Goal: Transaction & Acquisition: Purchase product/service

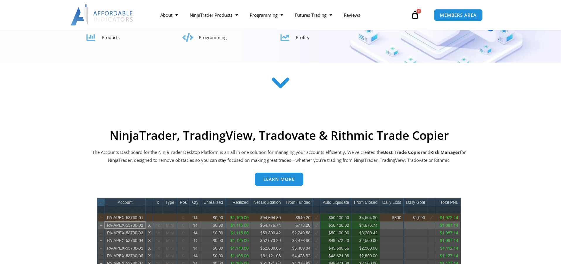
scroll to position [168, 0]
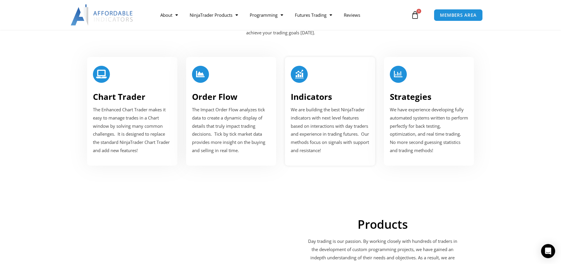
scroll to position [728, 0]
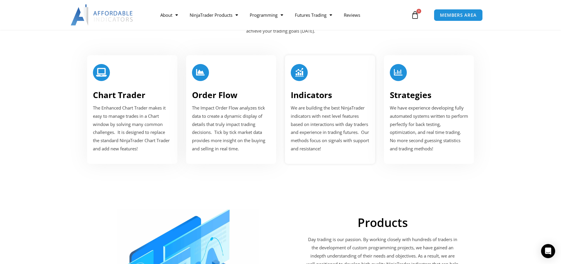
click at [323, 82] on div "Indicators We are building the best NinjaTrader indicators with next level feat…" at bounding box center [330, 109] width 90 height 109
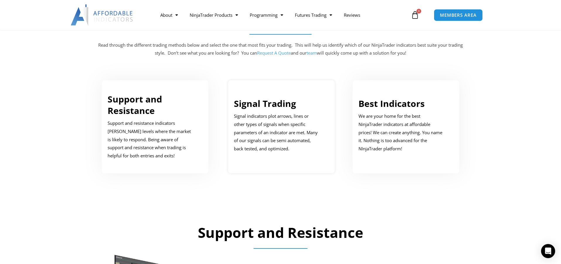
scroll to position [300, 0]
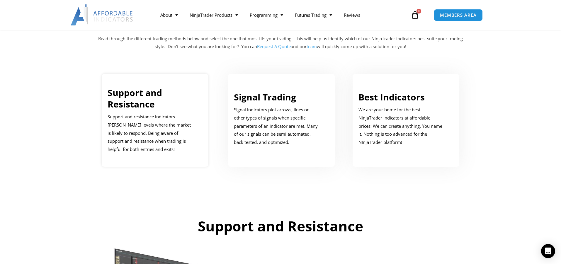
click at [139, 118] on p "Support and resistance indicators [PERSON_NAME] levels where the market is like…" at bounding box center [151, 133] width 86 height 41
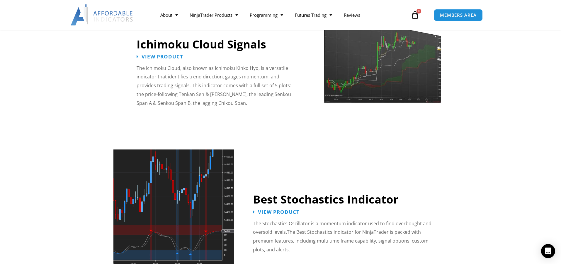
scroll to position [1096, 0]
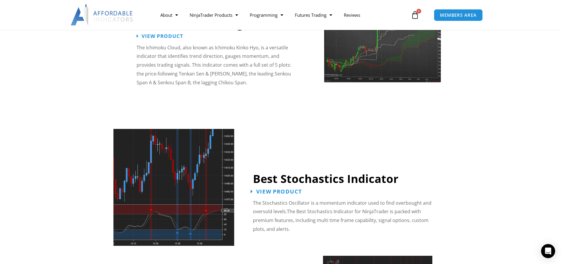
click at [274, 188] on span "View Product" at bounding box center [279, 191] width 46 height 6
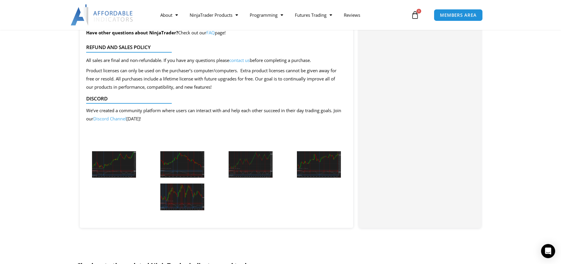
scroll to position [671, 0]
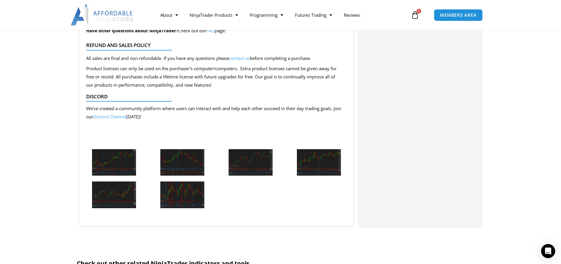
click at [121, 149] on img at bounding box center [114, 162] width 44 height 27
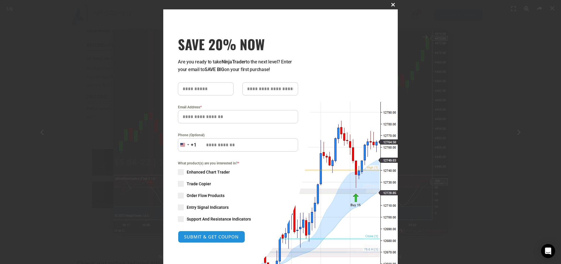
scroll to position [4, 0]
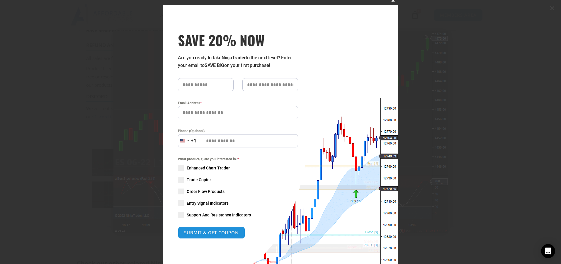
click at [393, 3] on button "Close this module" at bounding box center [393, 0] width 9 height 9
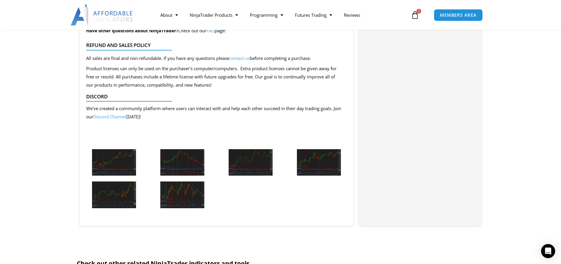
click at [122, 153] on img at bounding box center [114, 162] width 44 height 27
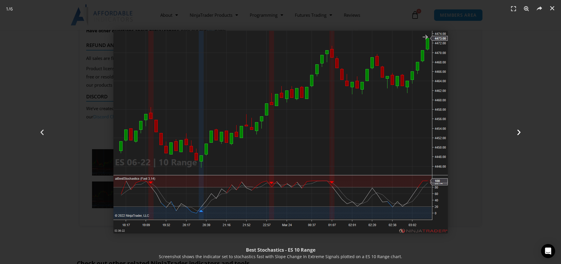
click at [518, 133] on icon "Next slide" at bounding box center [519, 131] width 7 height 7
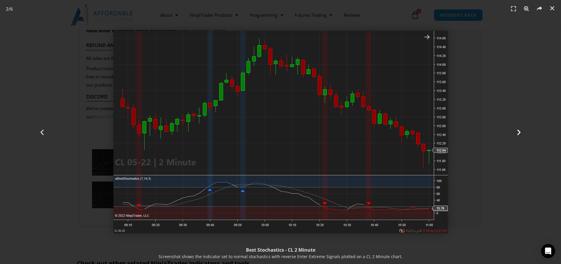
click at [519, 133] on icon "Next slide" at bounding box center [519, 131] width 7 height 7
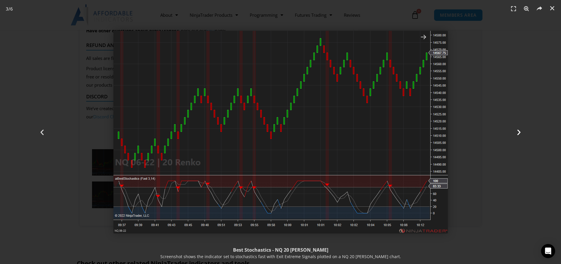
click at [519, 133] on icon "Next slide" at bounding box center [519, 131] width 7 height 7
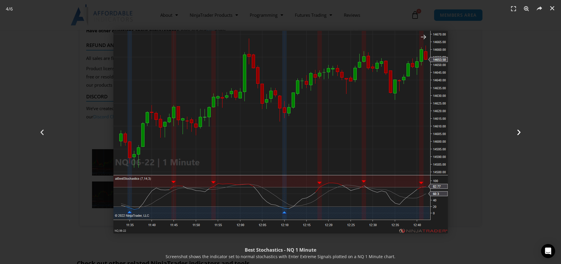
click at [519, 133] on icon "Next slide" at bounding box center [519, 131] width 7 height 7
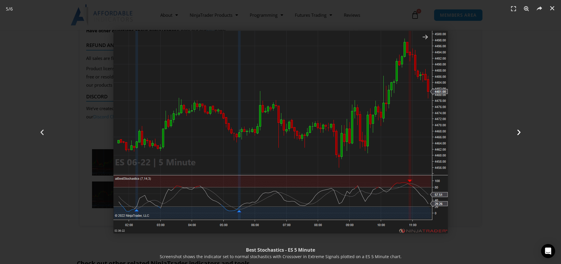
click at [519, 133] on icon "Next slide" at bounding box center [519, 131] width 7 height 7
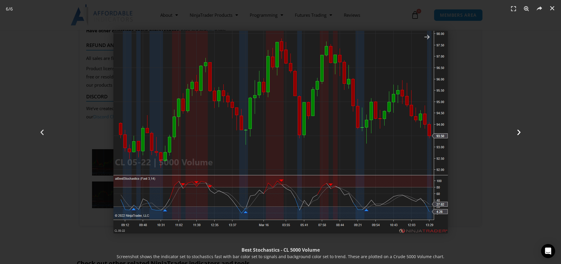
click at [519, 133] on icon "Next slide" at bounding box center [519, 131] width 7 height 7
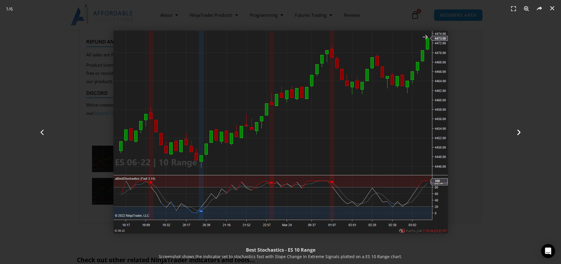
click at [514, 133] on div "Next" at bounding box center [519, 132] width 84 height 264
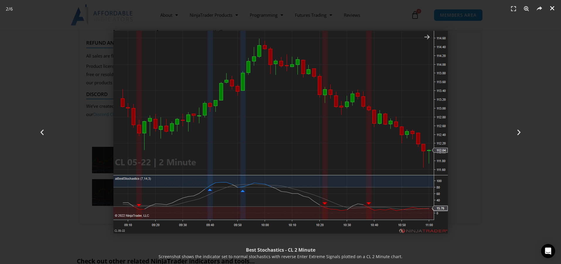
scroll to position [672, 0]
click at [551, 8] on icon "Close (Esc)" at bounding box center [553, 8] width 6 height 6
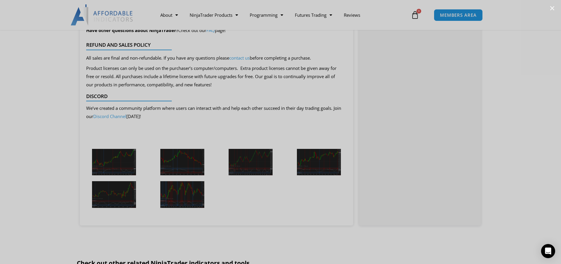
scroll to position [671, 0]
